Goal: Find specific page/section: Find specific page/section

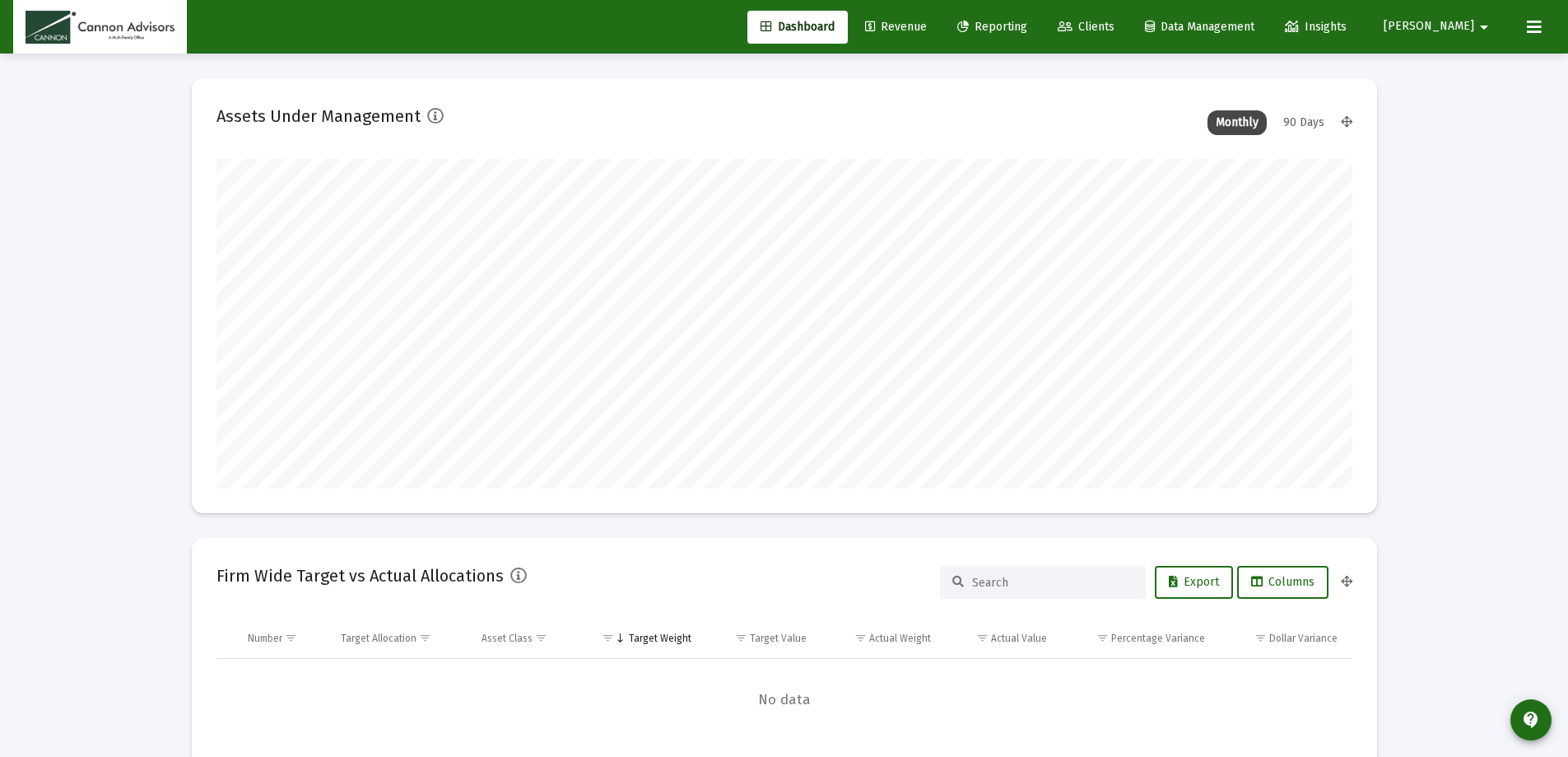
scroll to position [330, 612]
type input "[DATE]"
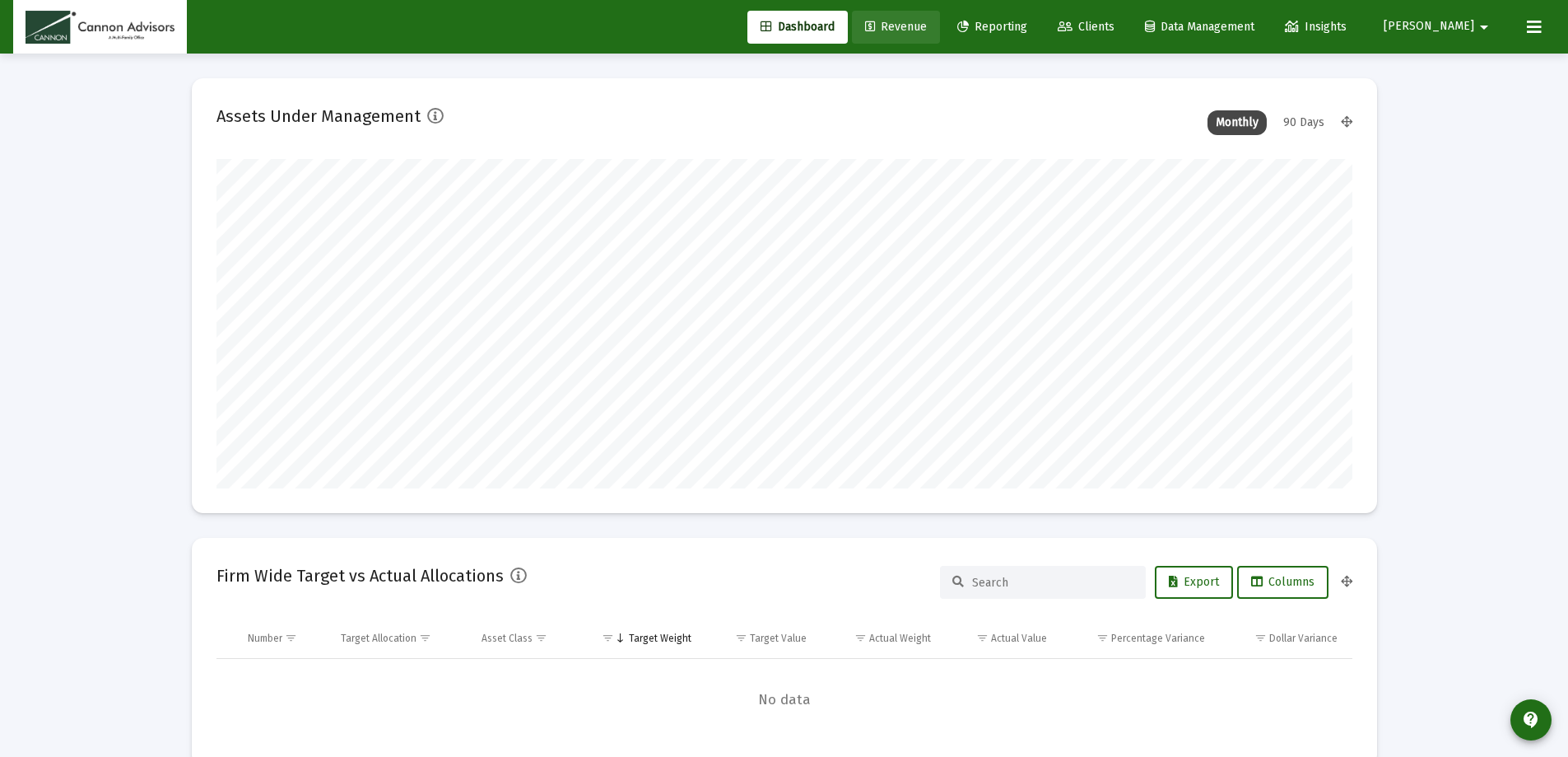
click at [934, 34] on link "Revenue" at bounding box center [895, 27] width 88 height 33
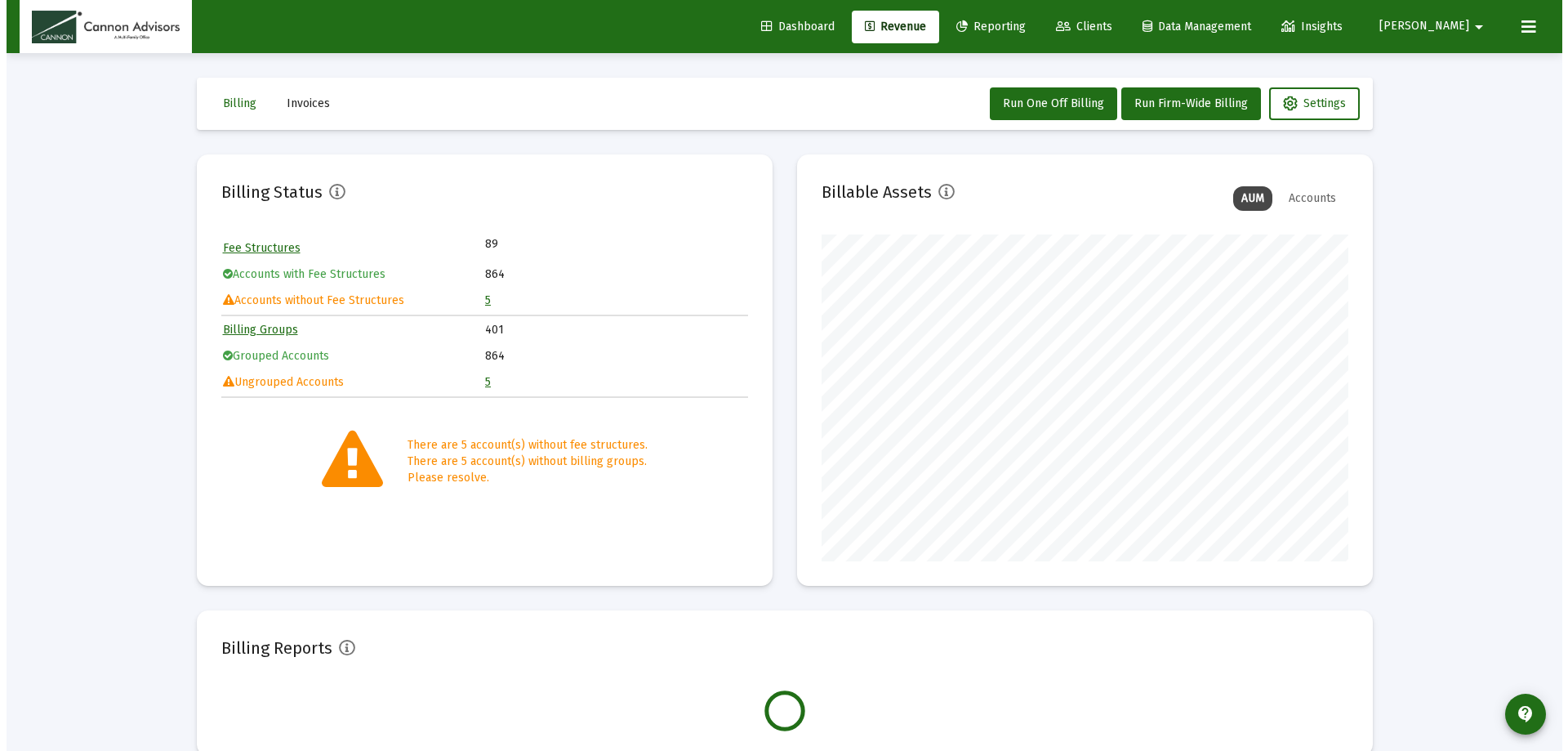
scroll to position [327, 527]
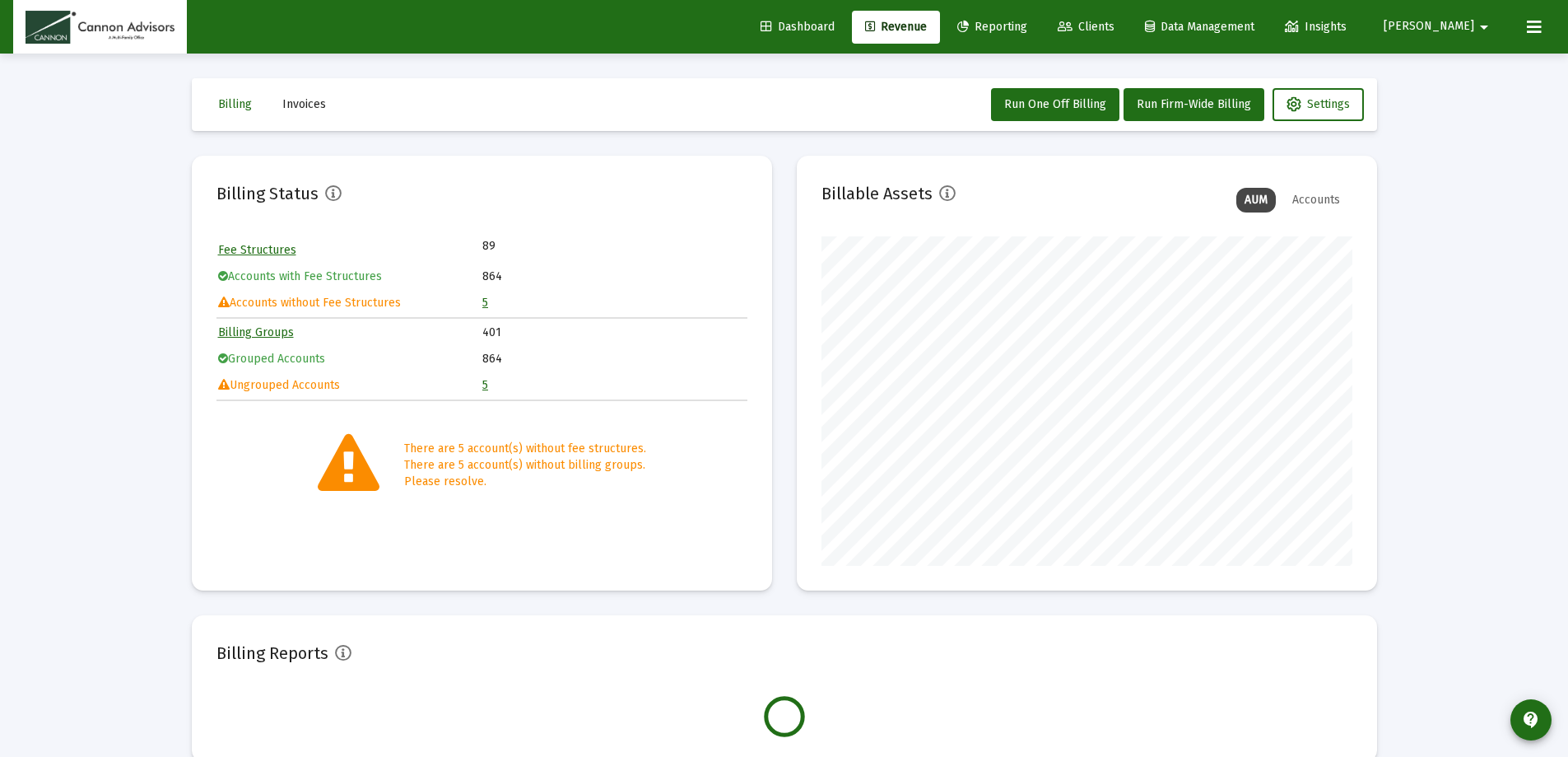
click at [484, 303] on link "5" at bounding box center [485, 303] width 5 height 14
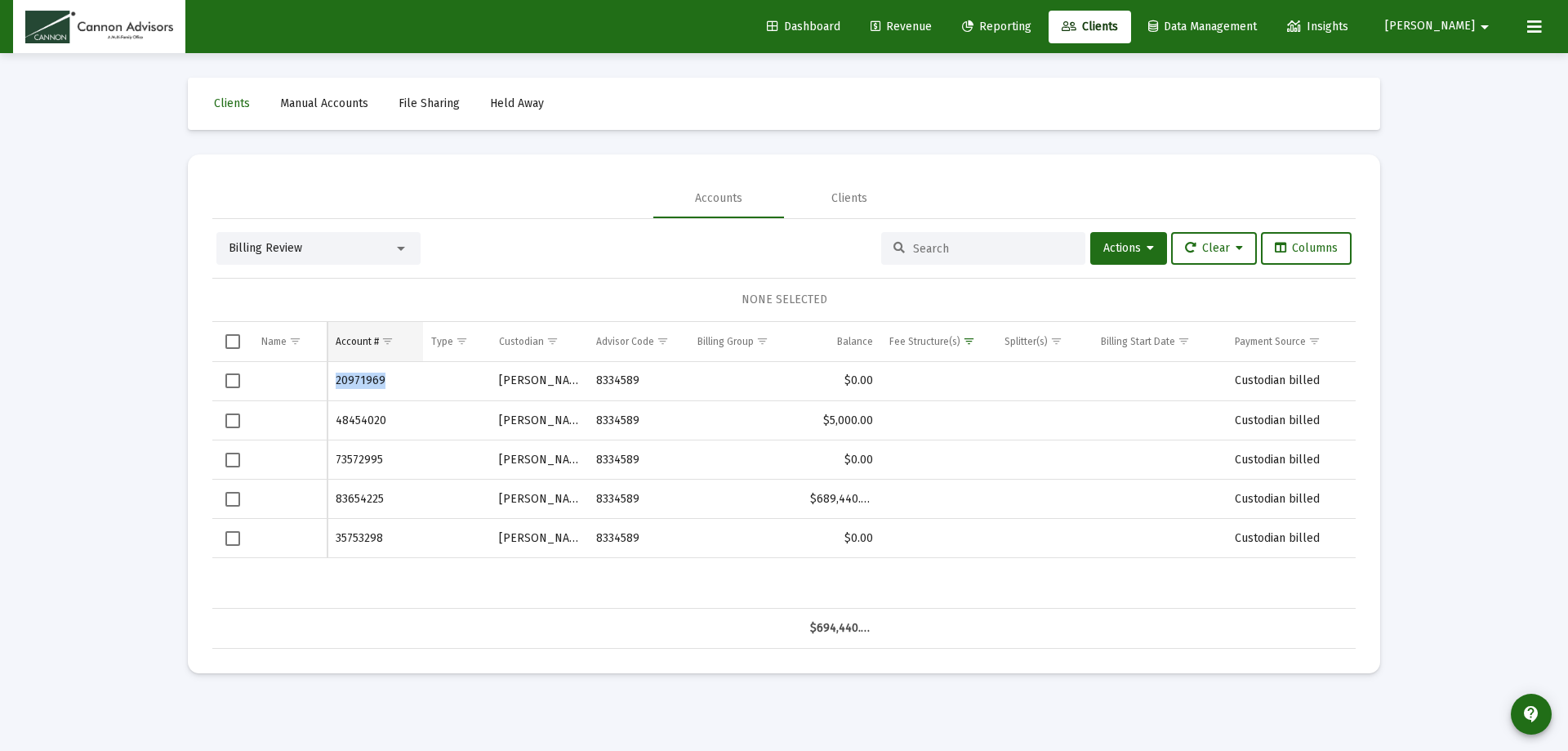
drag, startPoint x: 395, startPoint y: 383, endPoint x: 346, endPoint y: 358, distance: 55.0
click at [332, 367] on td "20971969" at bounding box center [376, 381] width 96 height 39
copy td "20971969"
drag, startPoint x: 392, startPoint y: 455, endPoint x: 338, endPoint y: 449, distance: 54.3
click at [338, 449] on td "73572995" at bounding box center [376, 459] width 96 height 39
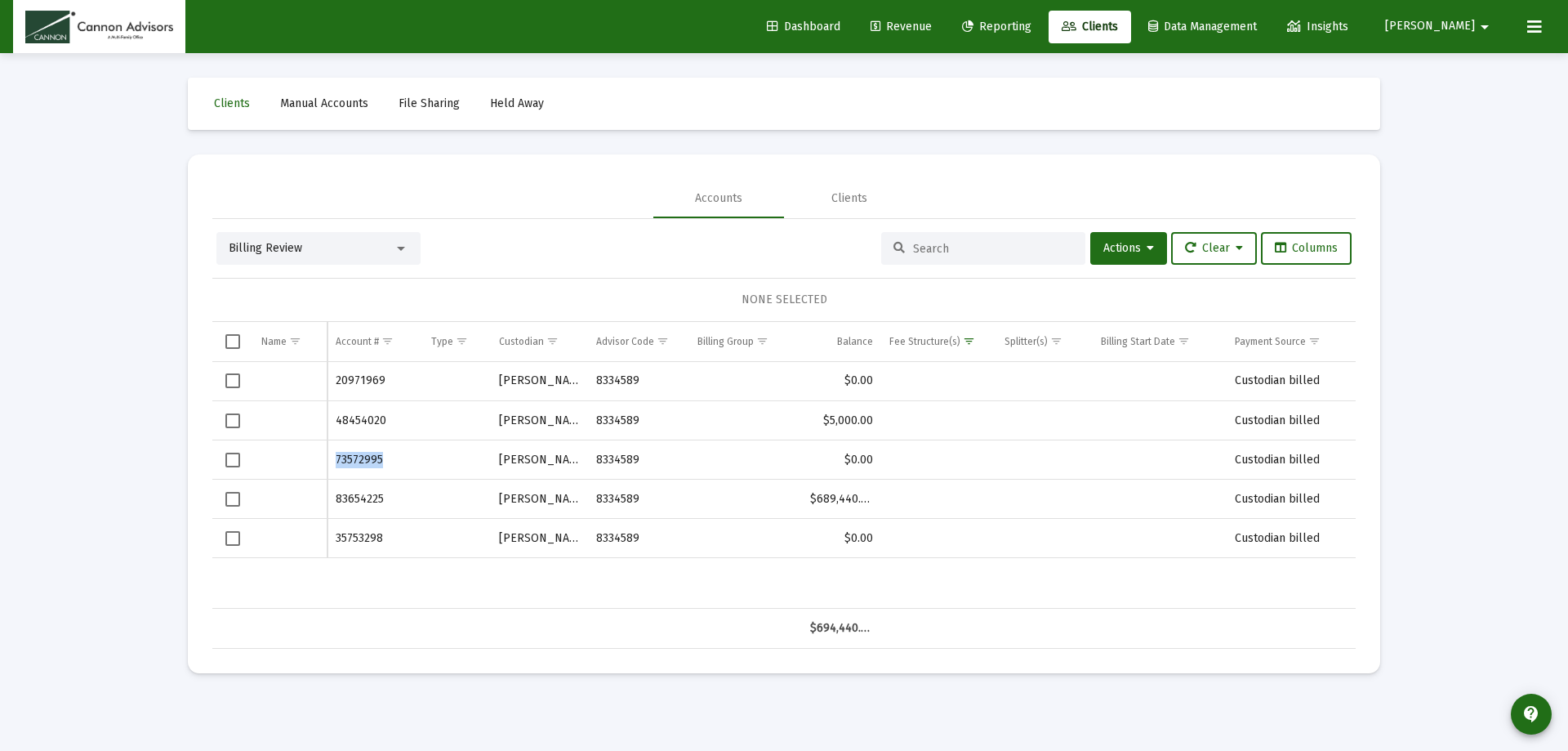
copy td "73572995"
drag, startPoint x: 396, startPoint y: 540, endPoint x: 338, endPoint y: 533, distance: 58.4
click at [338, 533] on td "35753298" at bounding box center [376, 539] width 96 height 39
copy td "35753298"
click at [439, 499] on td "Data grid" at bounding box center [457, 499] width 68 height 39
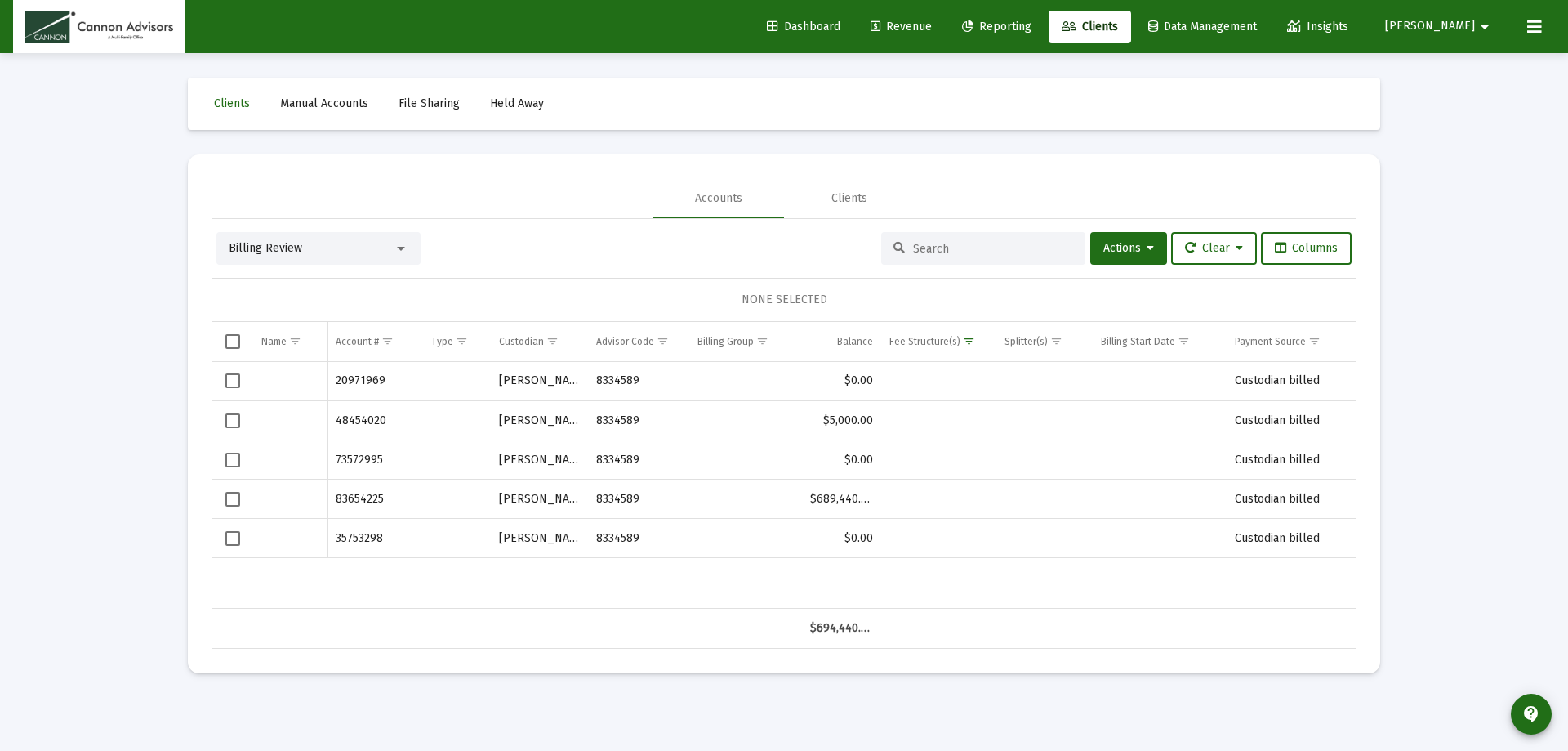
click at [356, 419] on td "48454020" at bounding box center [376, 420] width 96 height 39
click at [458, 427] on td "Data grid" at bounding box center [457, 420] width 68 height 39
click at [832, 419] on td "$5,000.00" at bounding box center [841, 420] width 79 height 39
drag, startPoint x: 515, startPoint y: 417, endPoint x: 407, endPoint y: 423, distance: 108.2
click at [476, 419] on tr "48454020 [PERSON_NAME] 8334589 $5,000.00 Custodian billed" at bounding box center [784, 420] width 1143 height 39
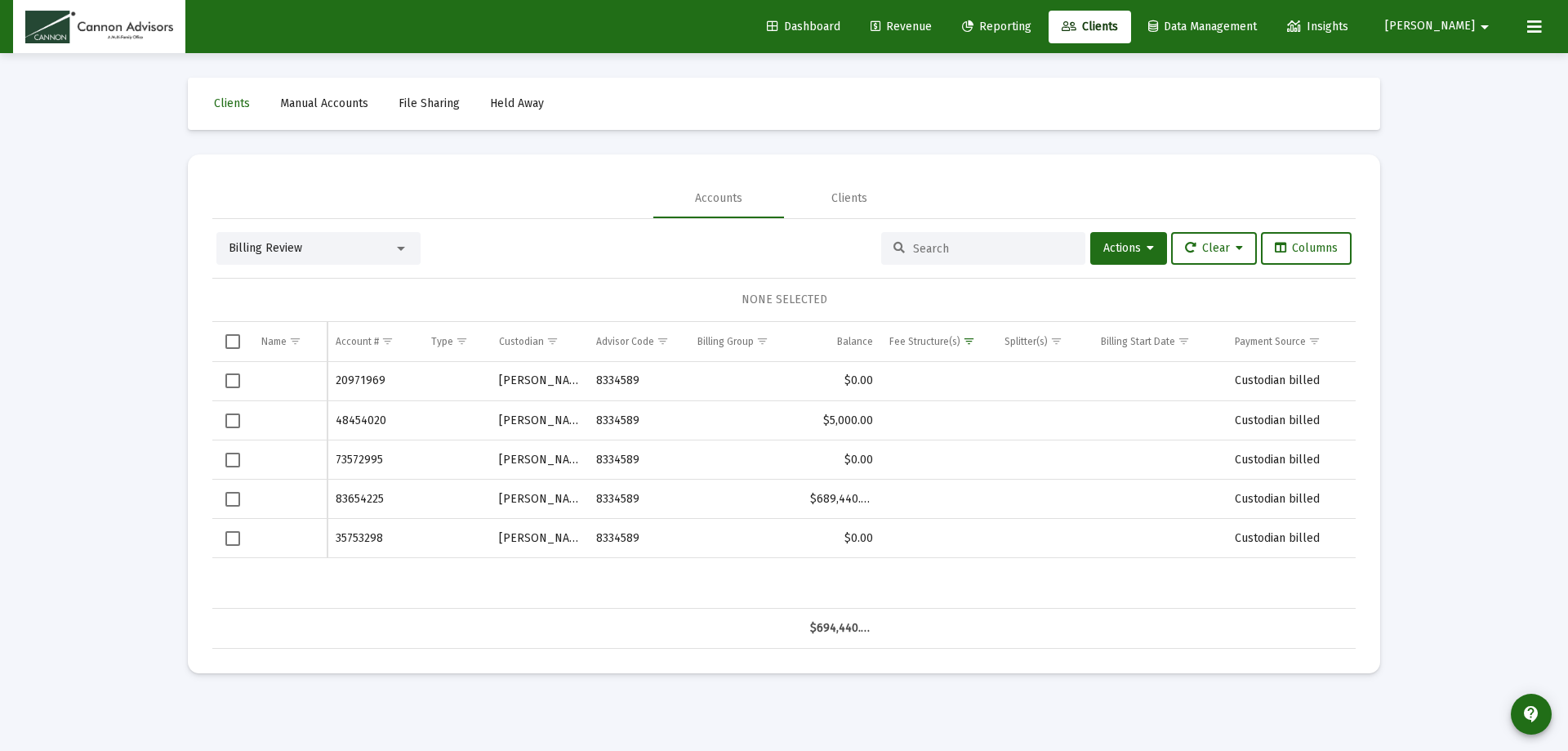
click at [343, 427] on td "48454020" at bounding box center [376, 420] width 96 height 39
